Goal: Complete application form

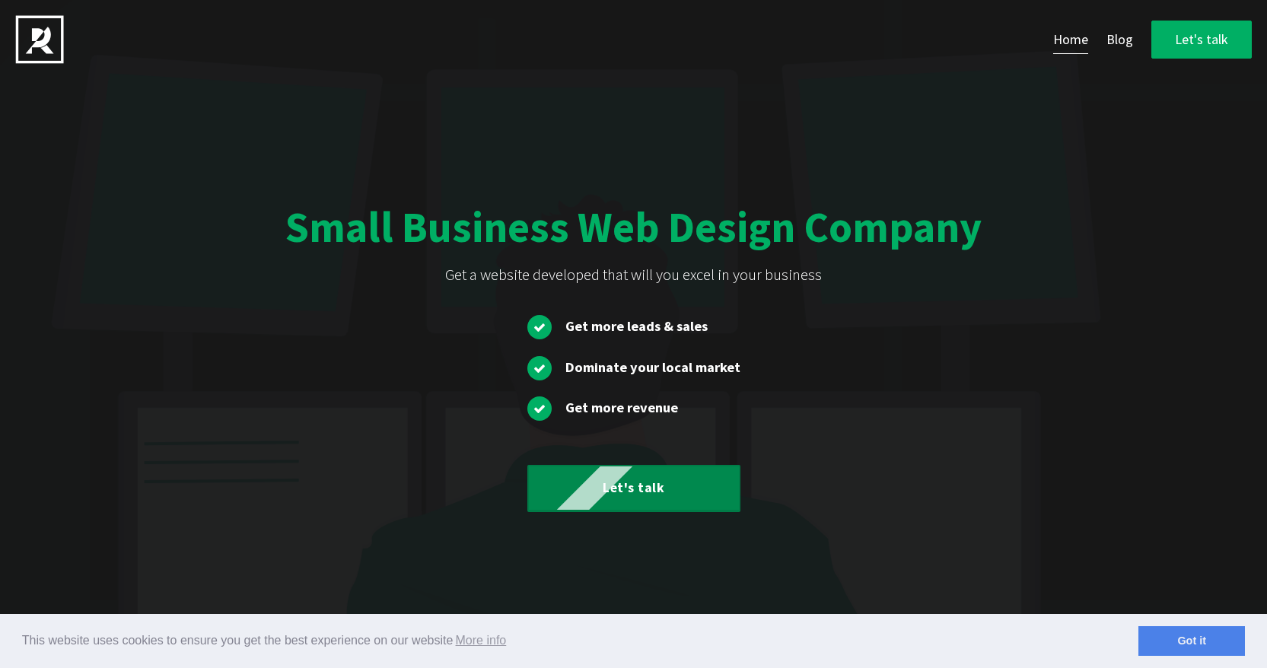
click at [602, 483] on link "Let's talk" at bounding box center [633, 488] width 213 height 47
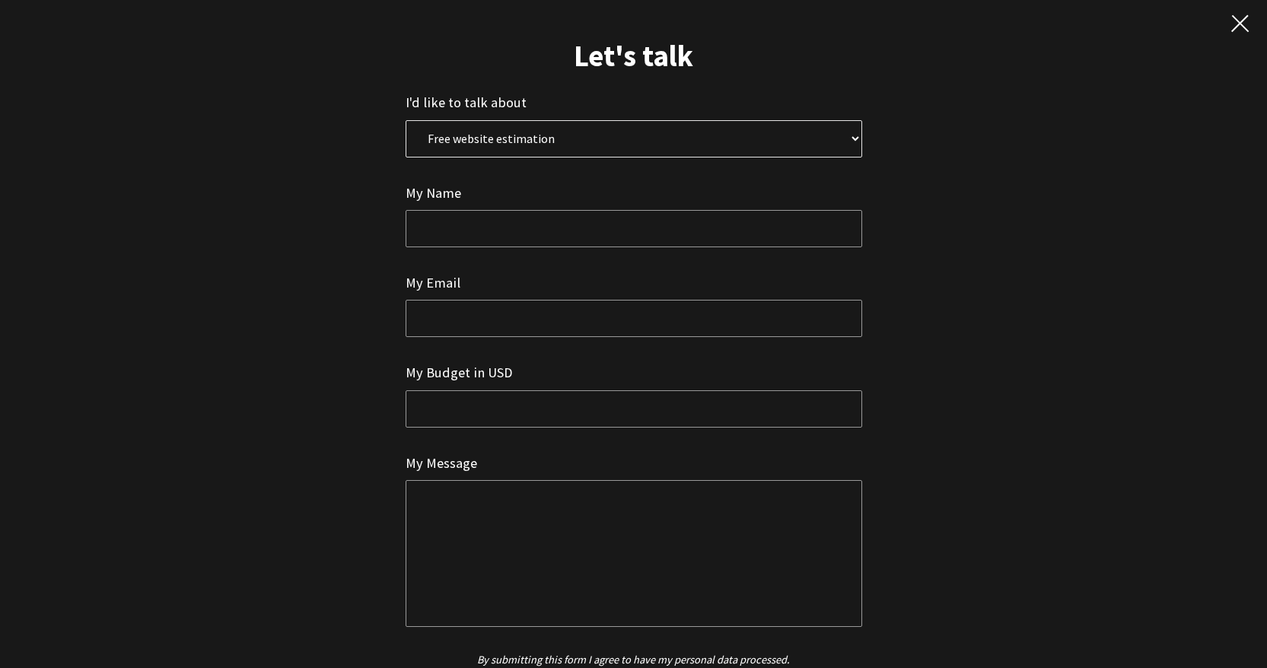
click at [447, 146] on select "Free website estimation Free website audit Other" at bounding box center [634, 138] width 456 height 37
select select "0"
click at [406, 120] on select "Free website estimation Free website audit Other" at bounding box center [634, 138] width 456 height 37
click at [453, 224] on input "text" at bounding box center [634, 228] width 456 height 37
type input "[PERSON_NAME]"
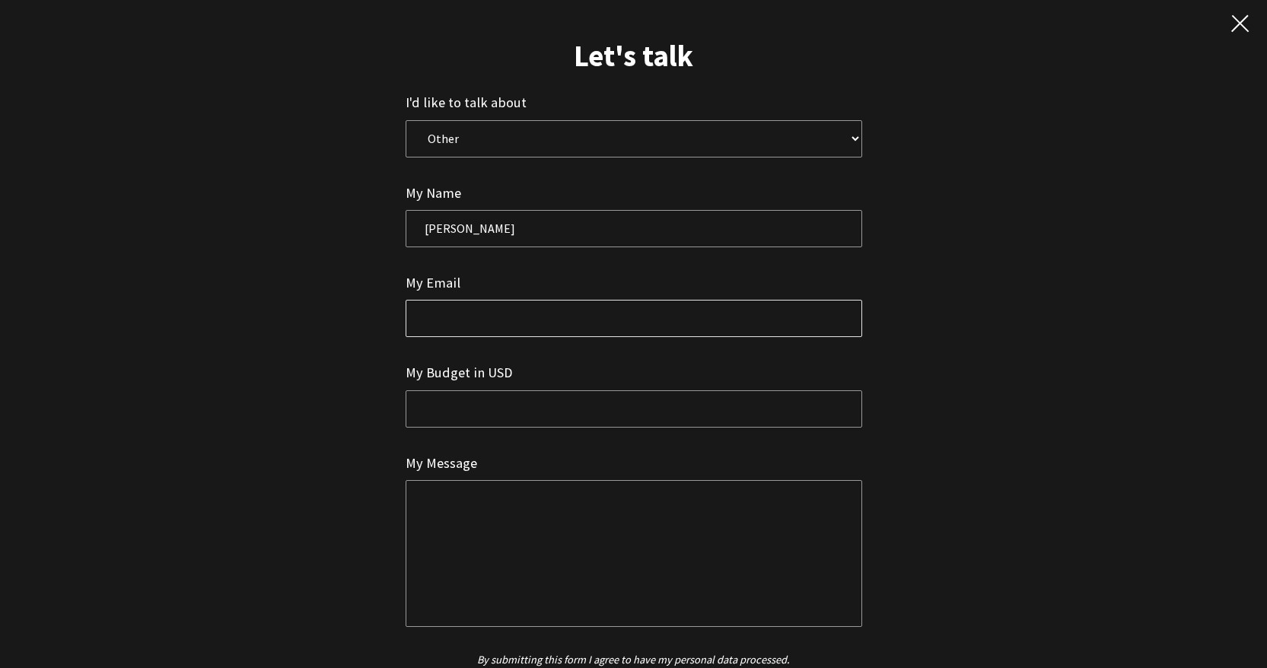
click at [450, 327] on input "email" at bounding box center [634, 318] width 456 height 37
type input "[DOMAIN_NAME][EMAIL_ADDRESS][DOMAIN_NAME]"
click at [454, 425] on input "text" at bounding box center [634, 408] width 456 height 37
type input "N/A"
click at [465, 526] on textarea at bounding box center [634, 553] width 456 height 146
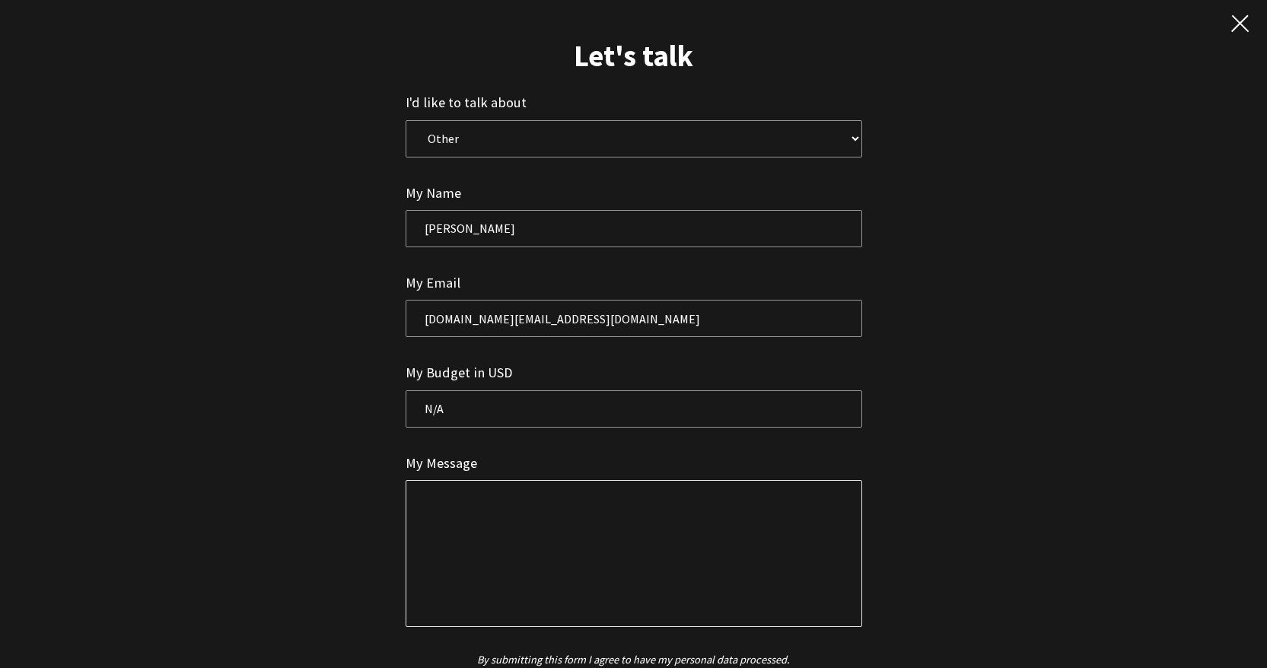
paste textarea "Hi, I am a versatile Web Developer specializing in WordPress front-end and back…"
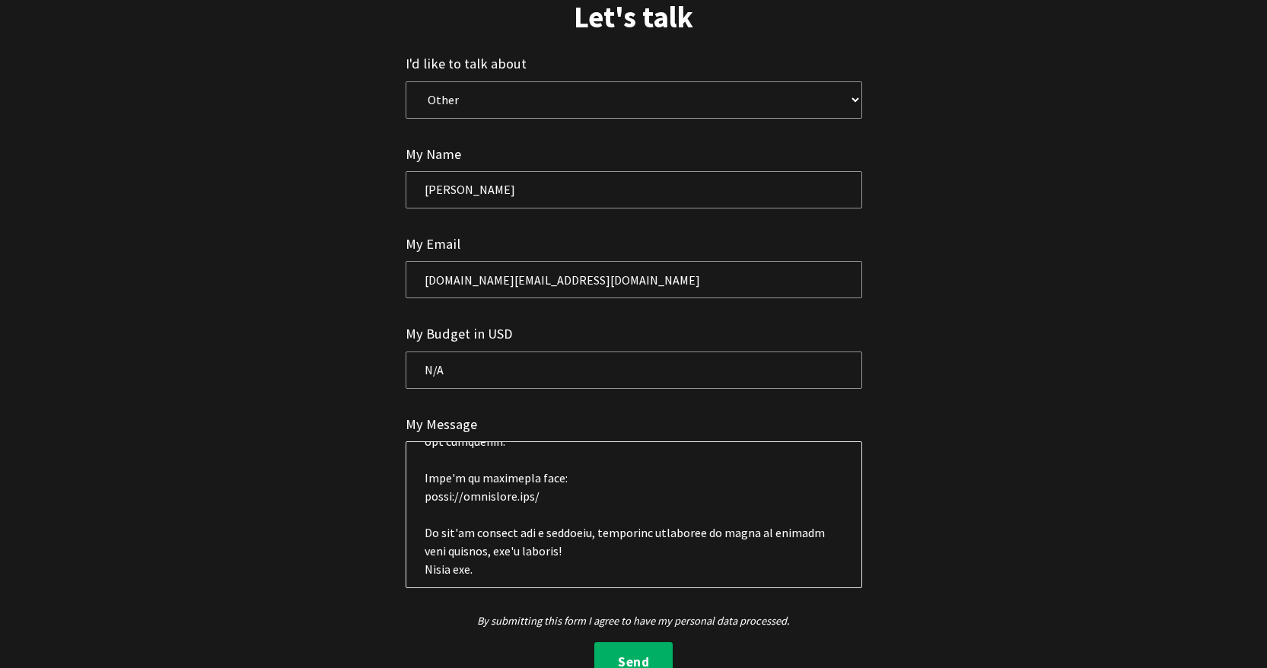
scroll to position [78, 0]
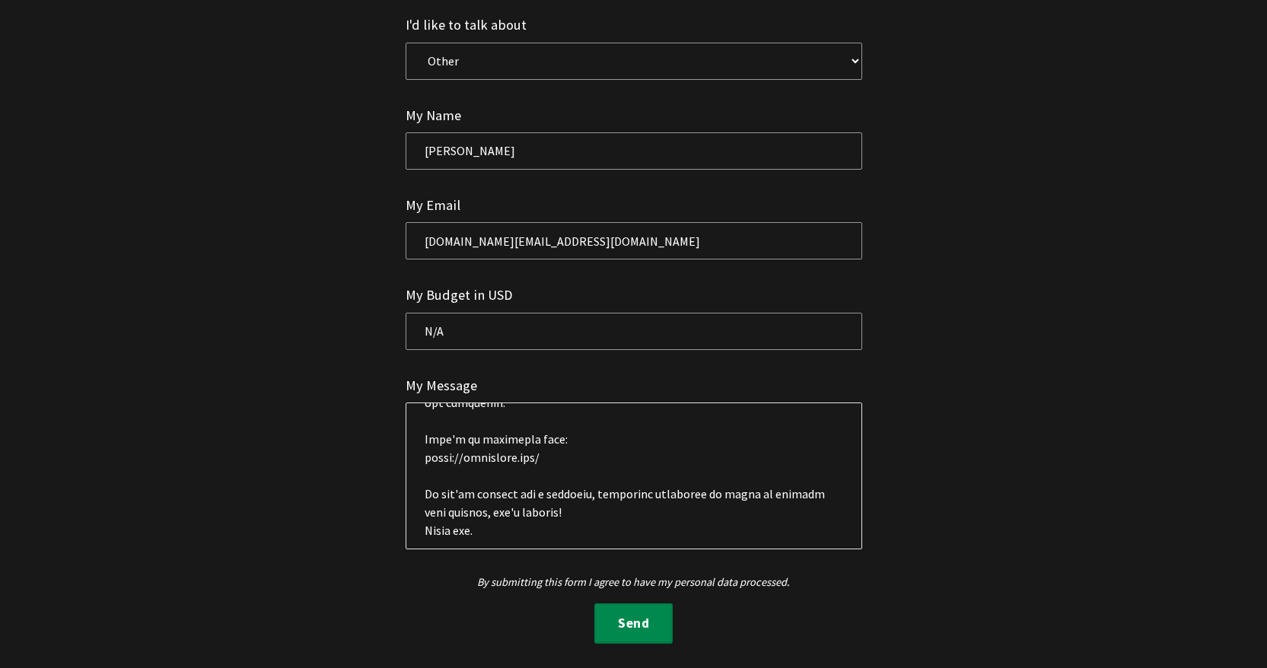
type textarea "Hi, I am a versatile Web Developer specializing in WordPress front-end and back…"
click at [611, 624] on button "Send" at bounding box center [633, 623] width 78 height 41
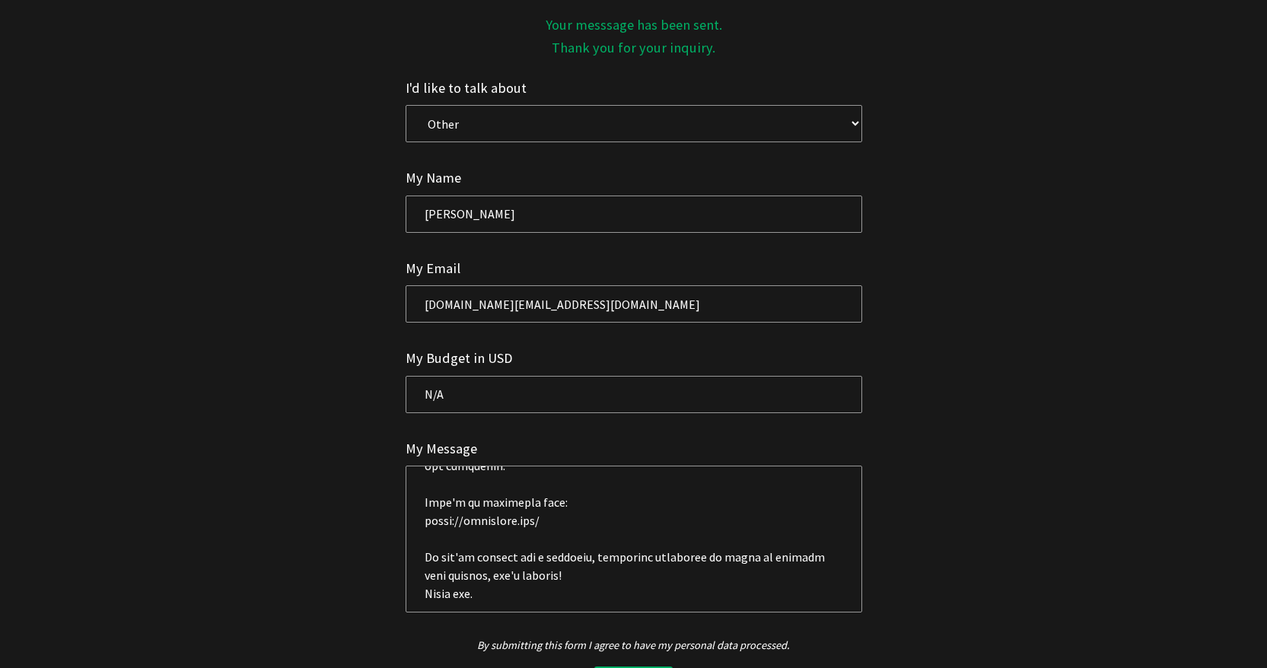
scroll to position [0, 0]
